Goal: Information Seeking & Learning: Find specific page/section

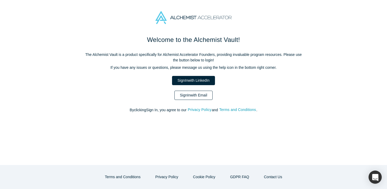
click at [187, 96] on link "Sign In with Email" at bounding box center [194, 95] width 39 height 9
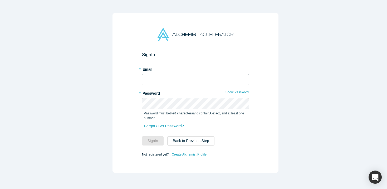
type input "[EMAIL_ADDRESS][DOMAIN_NAME]"
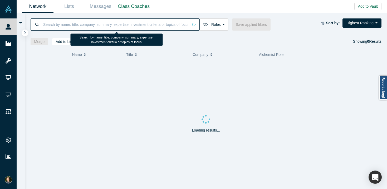
click at [136, 27] on input at bounding box center [116, 24] width 146 height 12
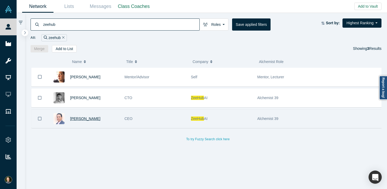
type input "zeehub"
click at [78, 118] on span "[PERSON_NAME]" at bounding box center [85, 119] width 30 height 4
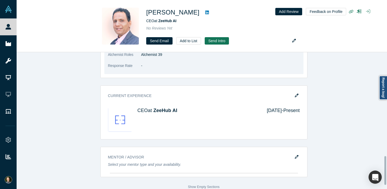
scroll to position [514, 0]
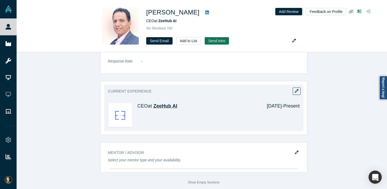
click at [165, 103] on span "ZeeHub AI" at bounding box center [166, 105] width 24 height 5
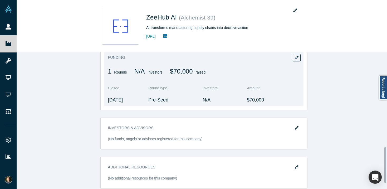
scroll to position [384, 0]
